Goal: Task Accomplishment & Management: Manage account settings

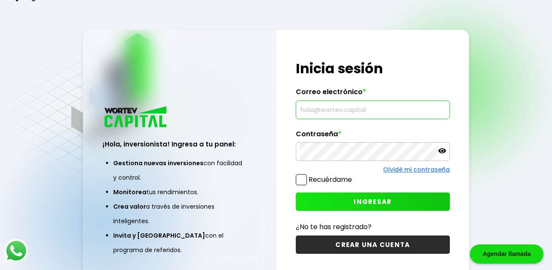
click at [304, 108] on input "text" at bounding box center [372, 110] width 146 height 18
click at [338, 112] on input "text" at bounding box center [372, 110] width 146 height 18
type input "[EMAIL_ADDRESS][DOMAIN_NAME]"
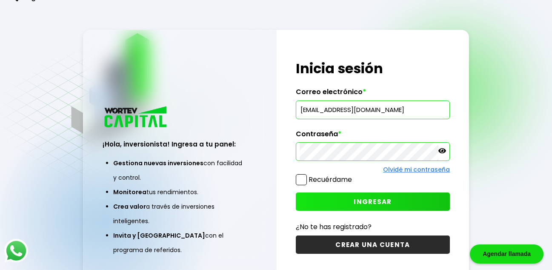
click at [440, 149] on icon at bounding box center [442, 150] width 8 height 5
click at [367, 196] on button "INGRESAR" at bounding box center [373, 201] width 154 height 18
click at [357, 199] on span "INGRESAR" at bounding box center [372, 201] width 38 height 9
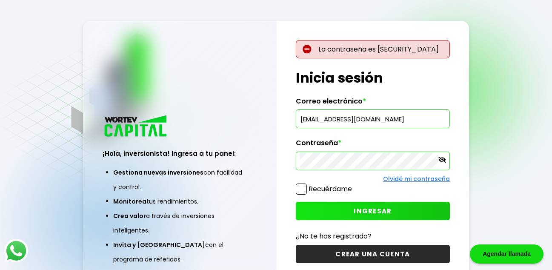
click at [381, 112] on input "[EMAIL_ADDRESS][DOMAIN_NAME]" at bounding box center [372, 119] width 146 height 18
click at [379, 119] on input "[EMAIL_ADDRESS][DOMAIN_NAME]" at bounding box center [372, 119] width 146 height 18
click at [401, 179] on link "Olvidé mi contraseña" at bounding box center [416, 178] width 67 height 9
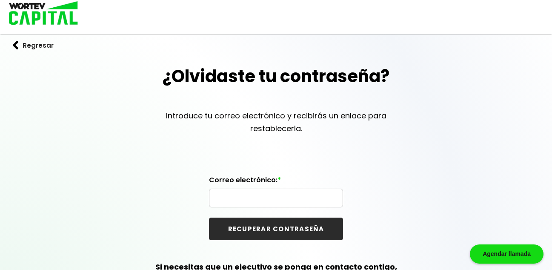
click at [247, 196] on input "text" at bounding box center [276, 198] width 126 height 18
